Goal: Information Seeking & Learning: Check status

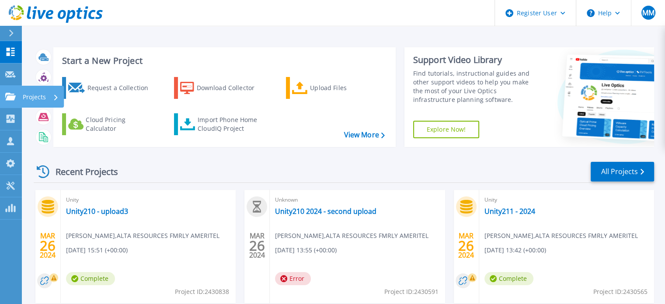
click at [10, 94] on icon at bounding box center [10, 96] width 10 height 7
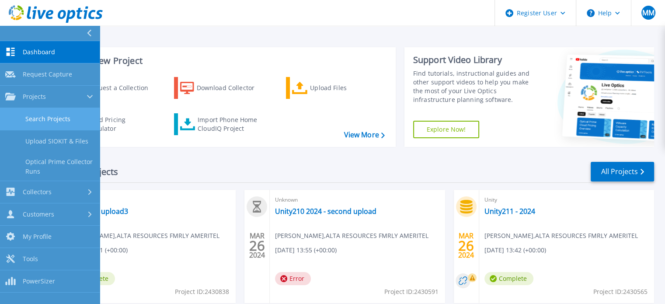
click at [76, 111] on link "Search Projects" at bounding box center [50, 119] width 100 height 22
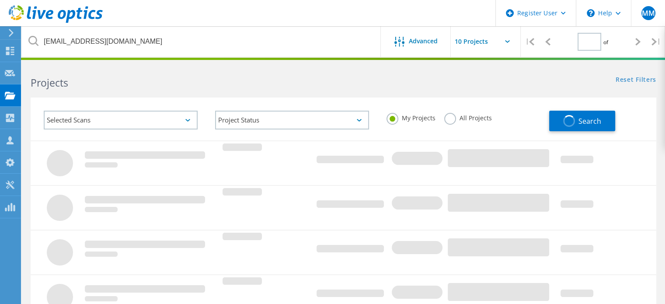
type input "1"
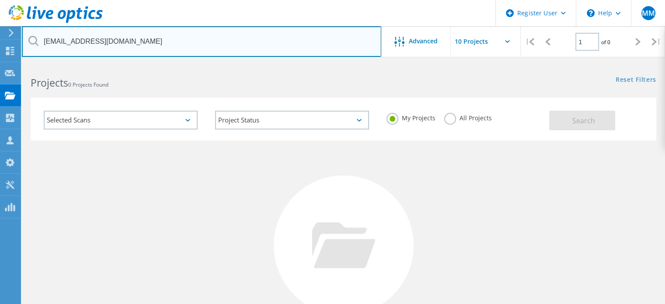
click at [161, 52] on input "[EMAIL_ADDRESS][DOMAIN_NAME]" at bounding box center [201, 41] width 359 height 31
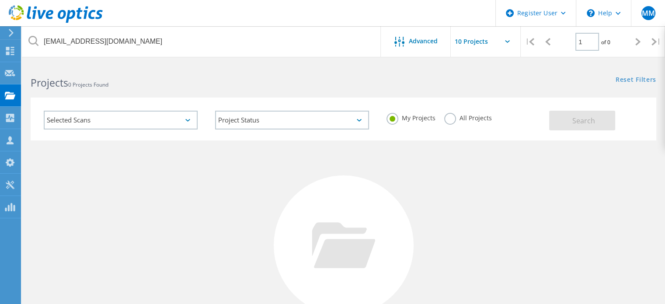
click at [490, 41] on input "text" at bounding box center [494, 41] width 87 height 31
click at [466, 120] on label "All Projects" at bounding box center [468, 117] width 48 height 8
click at [0, 0] on input "All Projects" at bounding box center [0, 0] width 0 height 0
click at [607, 116] on button "Search" at bounding box center [582, 121] width 66 height 20
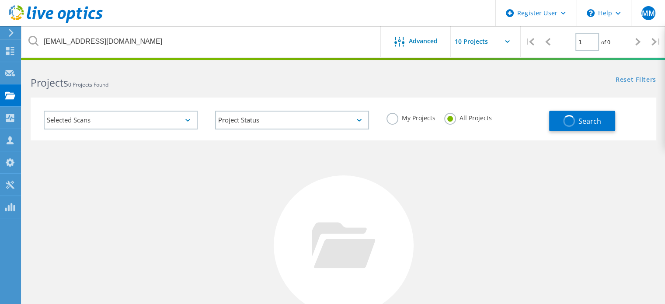
click at [153, 122] on div "Selected Scans" at bounding box center [121, 120] width 154 height 19
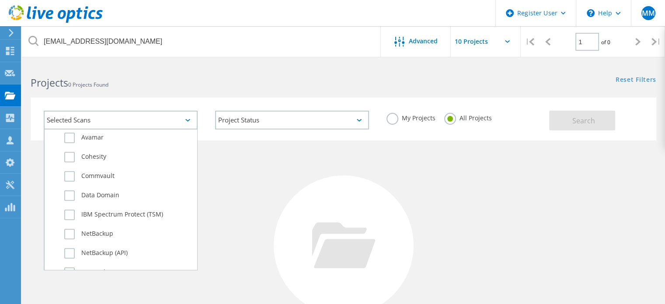
scroll to position [602, 0]
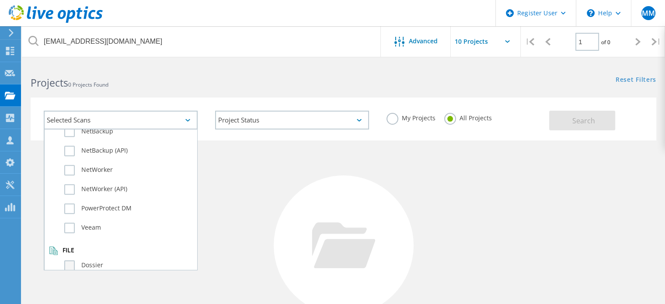
click at [84, 260] on label "Dossier" at bounding box center [128, 265] width 128 height 10
click at [0, 0] on input "Dossier" at bounding box center [0, 0] width 0 height 0
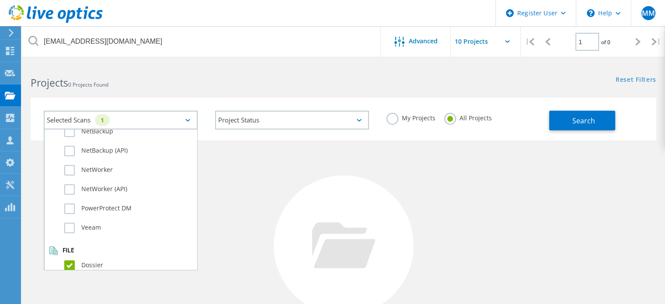
click at [571, 130] on div "Selected Scans 1 Server & Cloud Optical Prime AWS Azure Nutanix RVTools Kuberne…" at bounding box center [344, 119] width 626 height 43
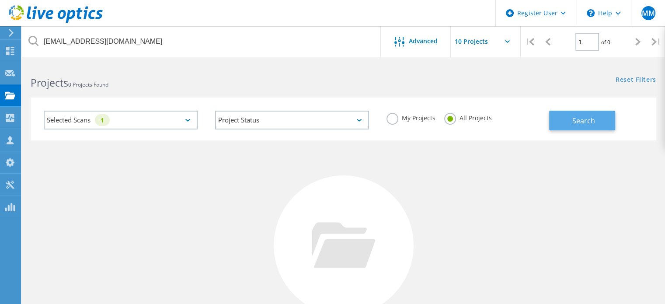
click at [572, 125] on button "Search" at bounding box center [582, 121] width 66 height 20
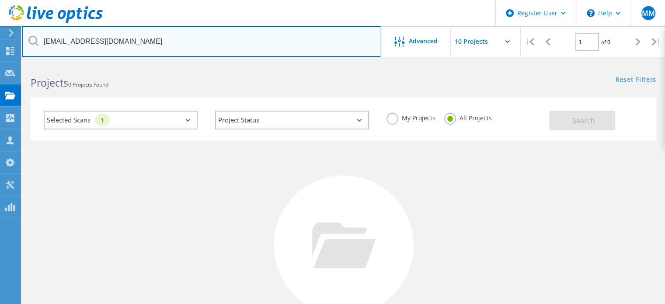
click at [242, 41] on input "[EMAIL_ADDRESS][DOMAIN_NAME]" at bounding box center [201, 41] width 359 height 31
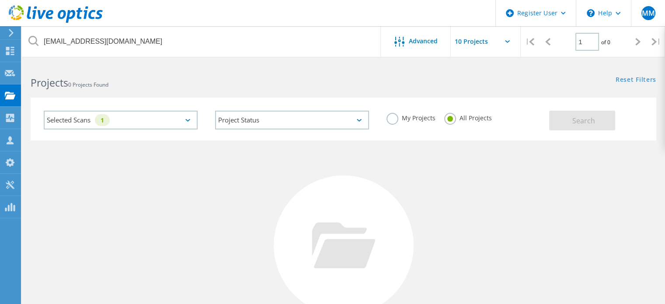
click at [289, 129] on div "Project Status In Progress Complete Published Anonymous Archived Error" at bounding box center [291, 120] width 171 height 36
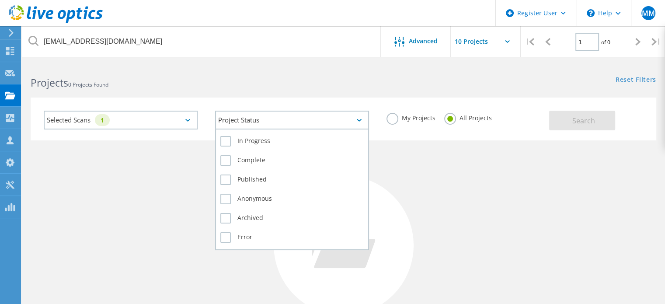
click at [284, 122] on div "Project Status" at bounding box center [292, 120] width 154 height 19
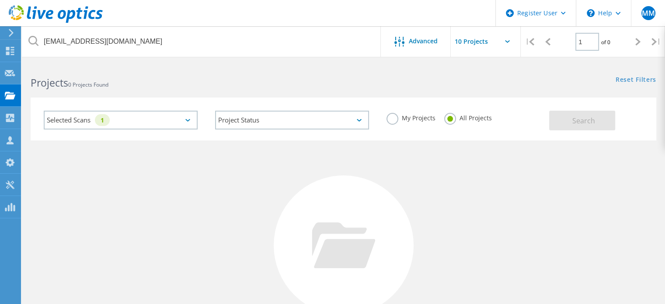
click at [263, 92] on div "Selected Scans 1 Project Status In Progress Complete Published Anonymous Archiv…" at bounding box center [343, 114] width 643 height 54
